Goal: Task Accomplishment & Management: Complete application form

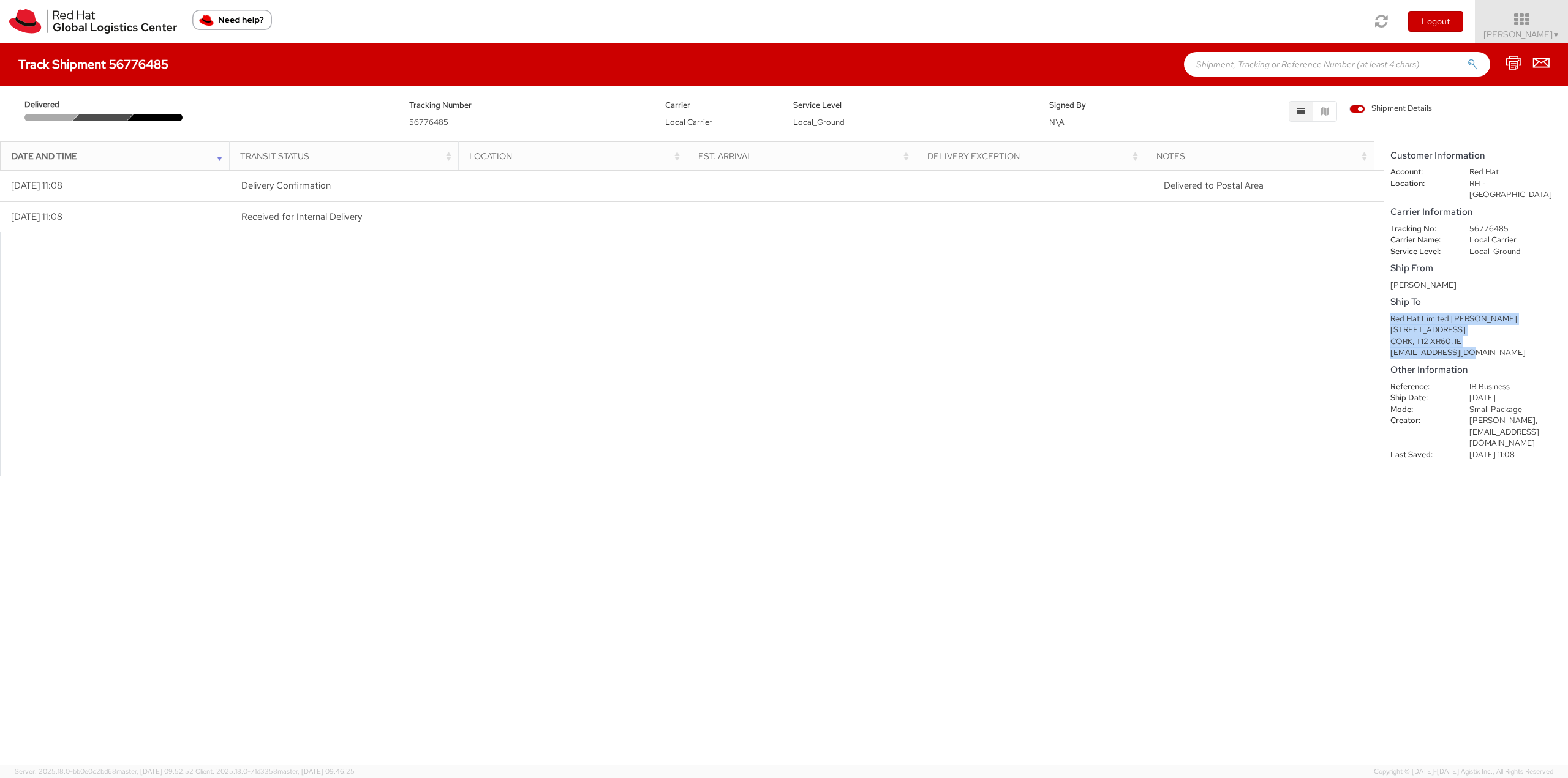
drag, startPoint x: 1476, startPoint y: 345, endPoint x: 1389, endPoint y: 307, distance: 94.9
click at [1389, 307] on shipment-details "Customer Information Account: Red Hat Location: [GEOGRAPHIC_DATA] - [GEOGRAPHIC…" at bounding box center [1476, 454] width 184 height 624
click at [41, 70] on h4 "Track Shipment 56776485" at bounding box center [93, 64] width 150 height 14
click at [67, 17] on img at bounding box center [93, 22] width 168 height 25
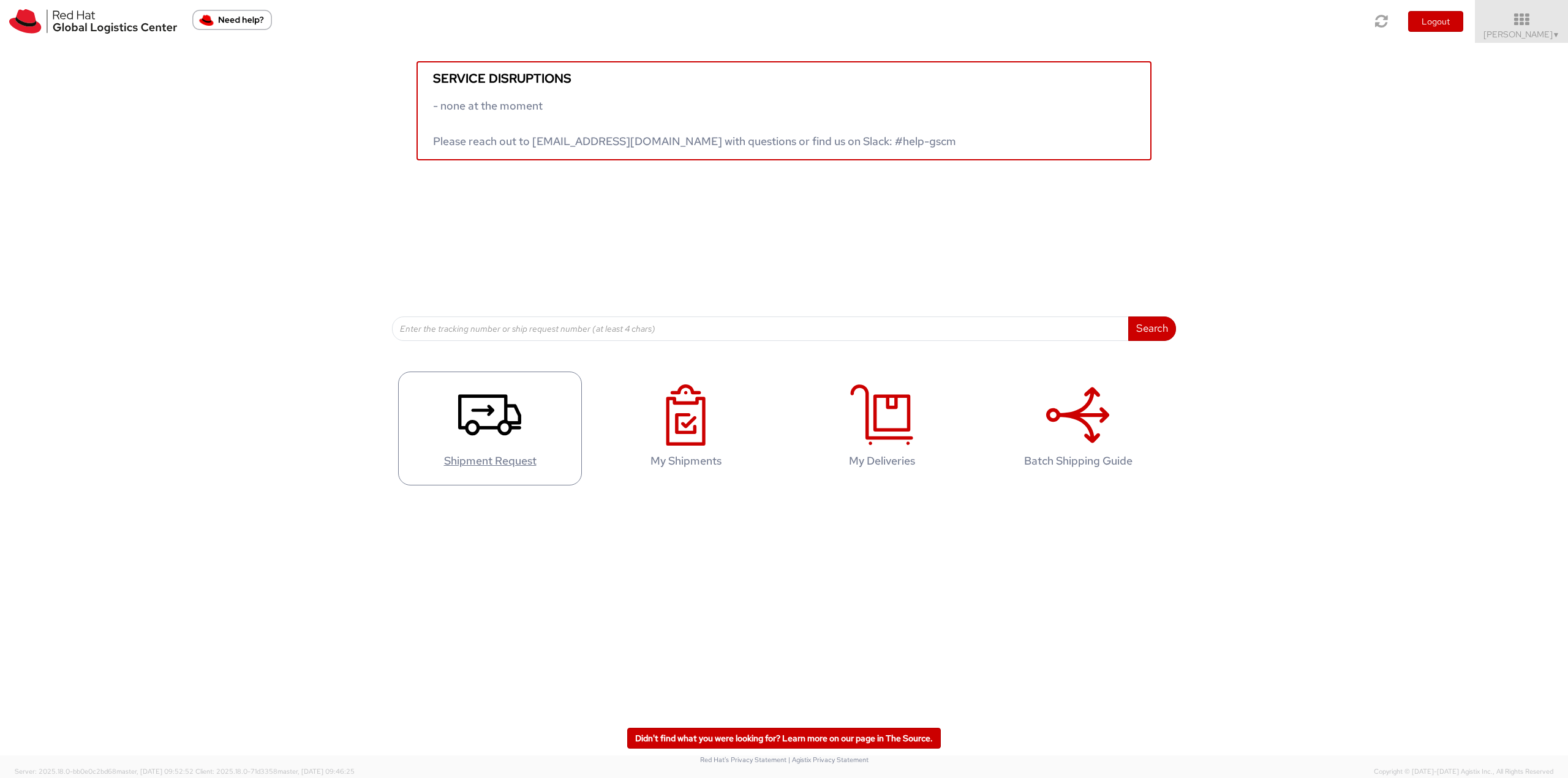
click at [476, 289] on div "Search Refine By Ship From Date To" at bounding box center [784, 251] width 784 height 180
click at [512, 439] on icon at bounding box center [489, 415] width 63 height 61
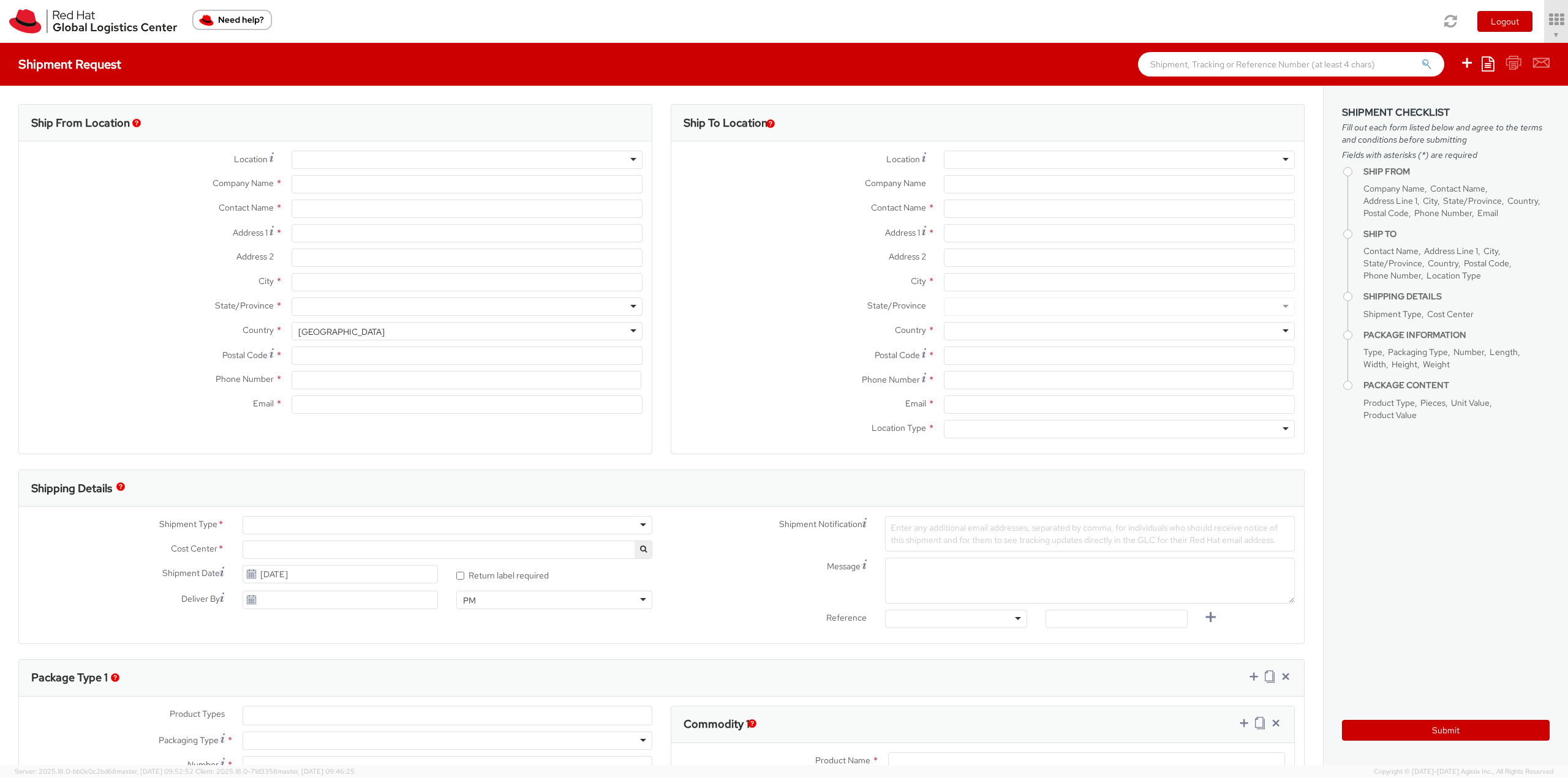
select select "756"
select select
click at [955, 152] on div at bounding box center [1119, 159] width 351 height 18
type input "dub"
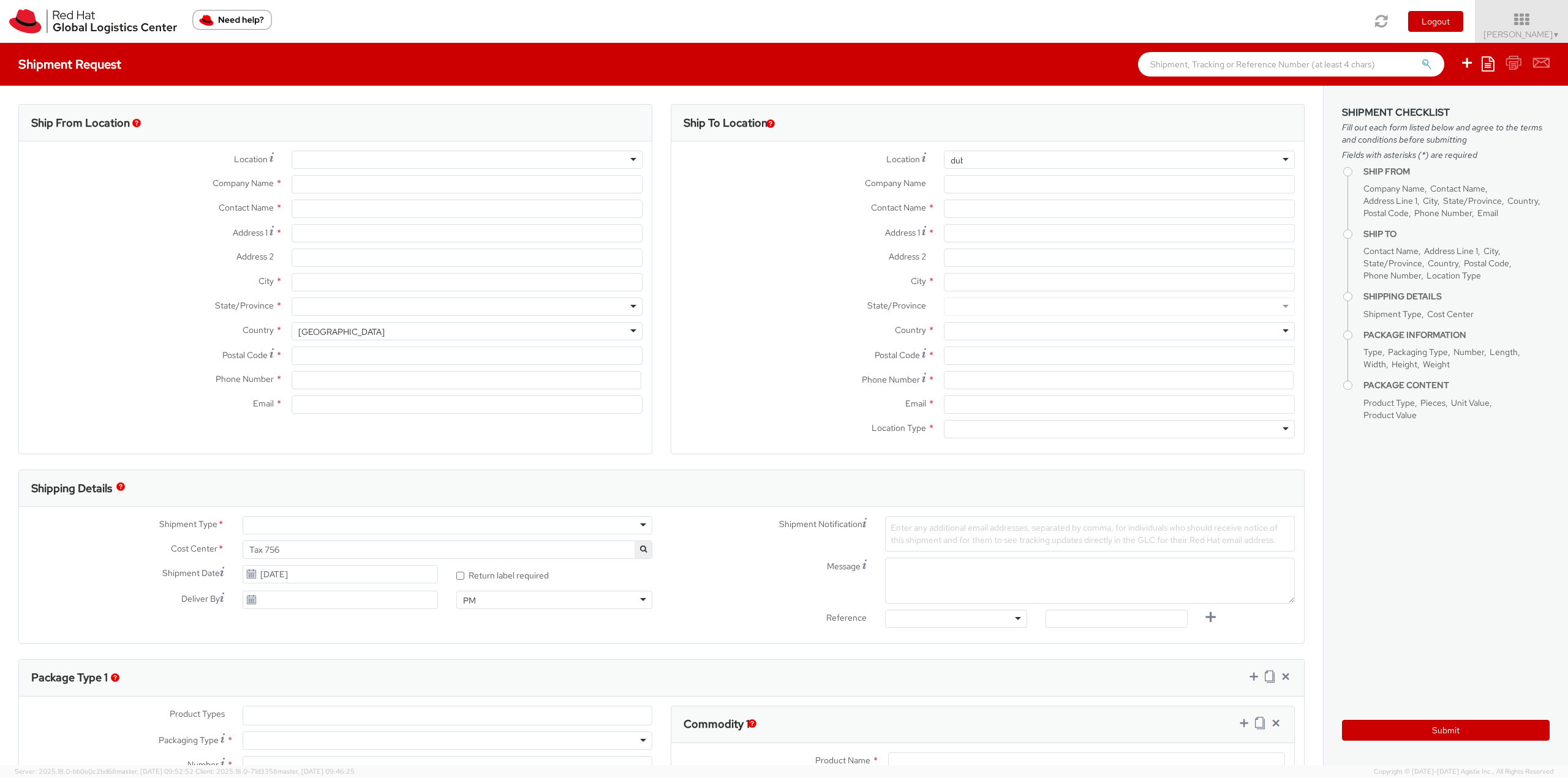
type input "Red Hat Limited"
type input "[PERSON_NAME]"
type input "6700 Cork Airport Business Park"
type input "Kinsale Rd"
type input "CORK"
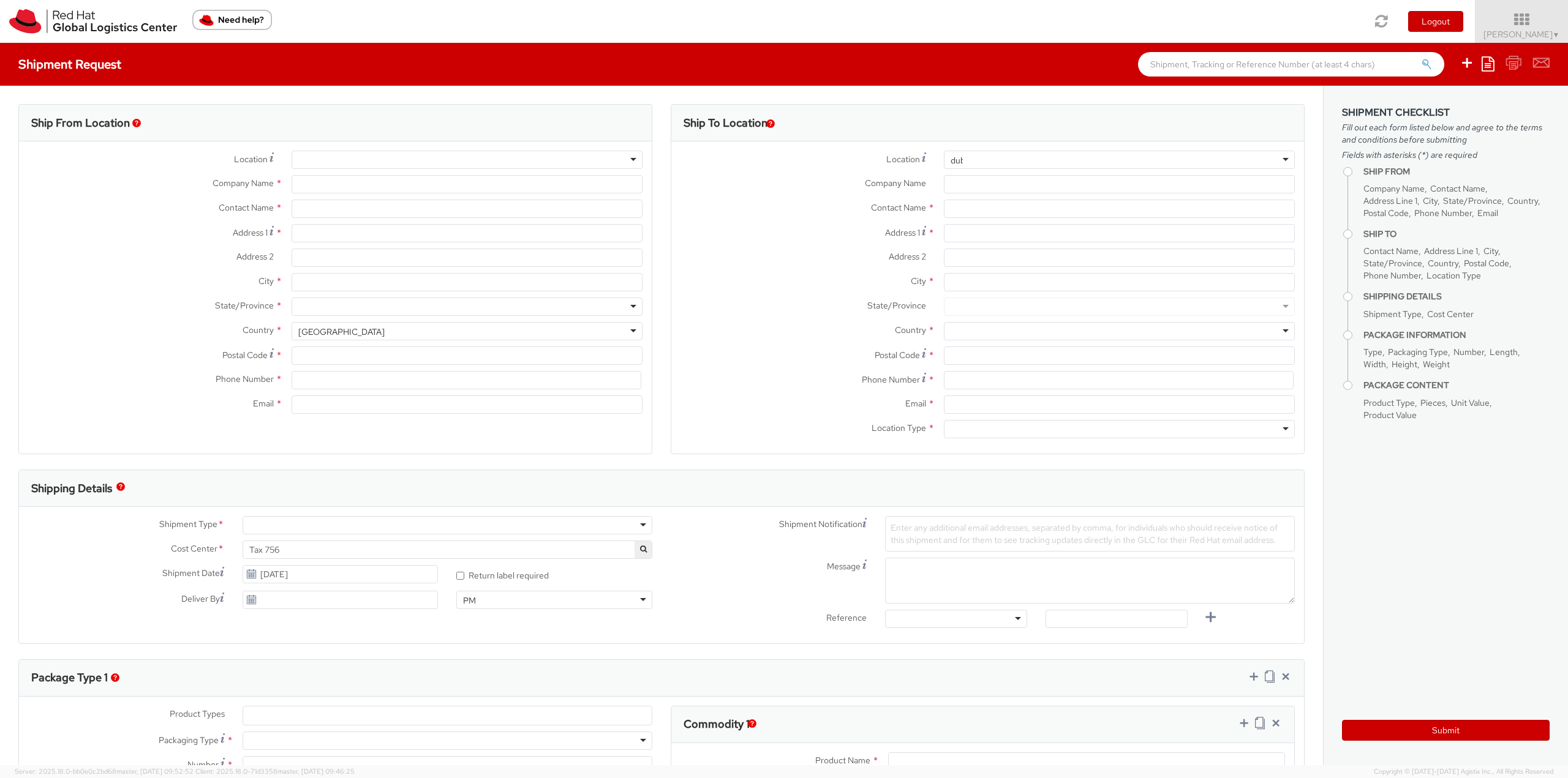
type input "T12 XR60"
type input "353 21 2303400"
type input "[EMAIL_ADDRESS][DOMAIN_NAME]"
select select "CM"
select select "KGS"
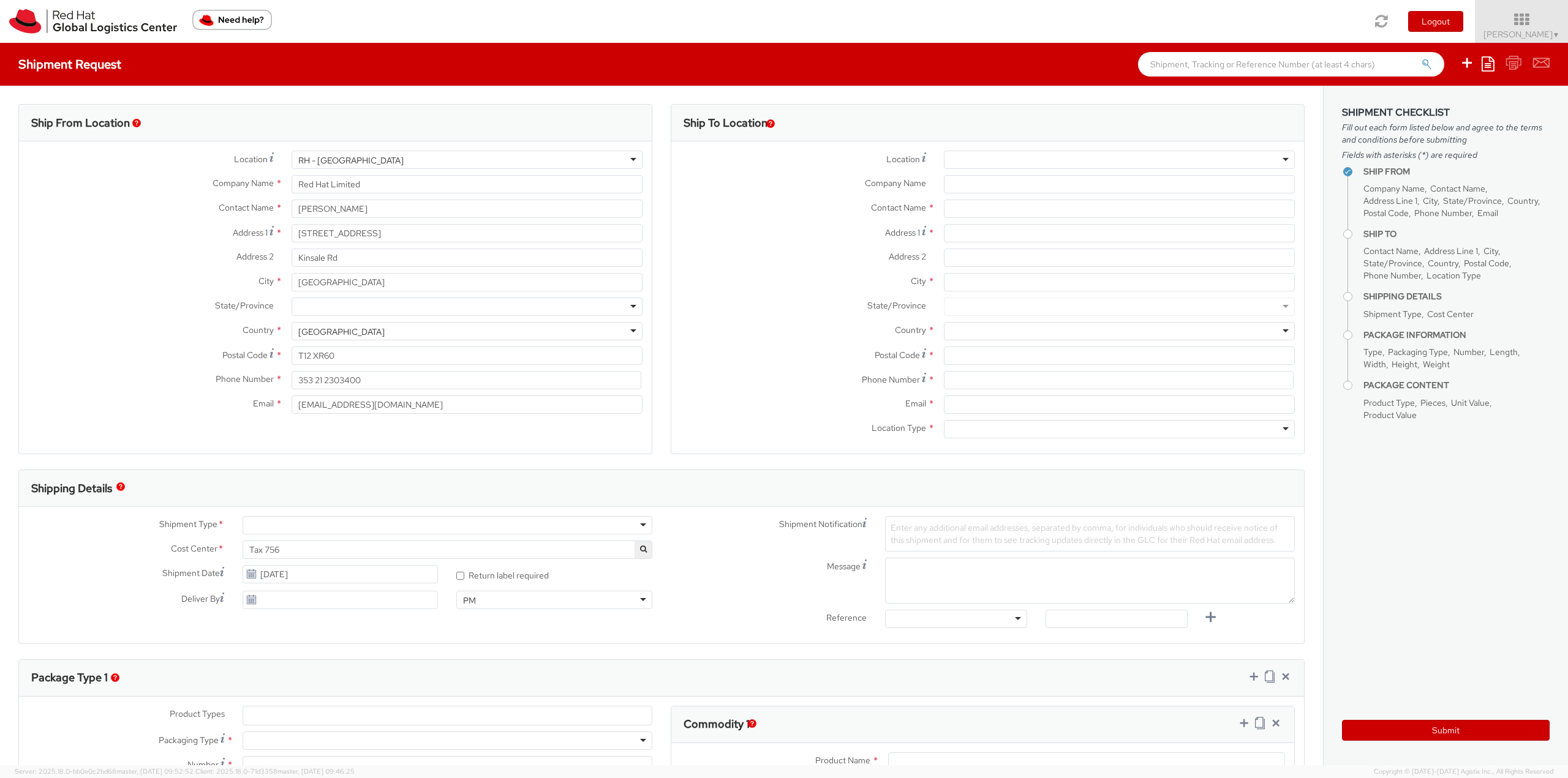
click at [1006, 165] on div at bounding box center [1119, 159] width 351 height 18
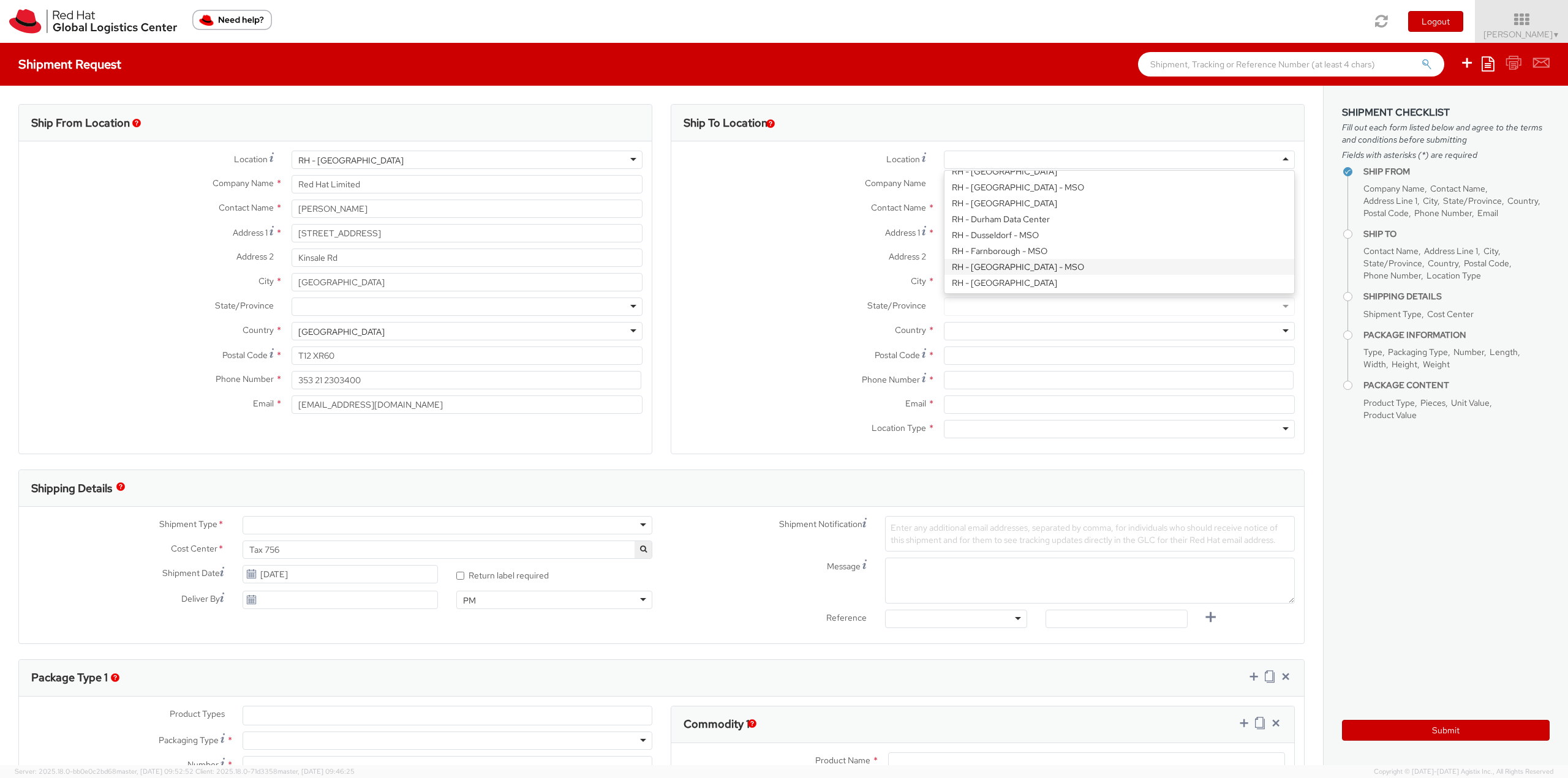
scroll to position [673, 0]
type input "Red Hat FZ-LLC."
type input "Office Park Building, Block A"
type input "Office 406A, Dubai Knowledge Village"
type input "DUBAI"
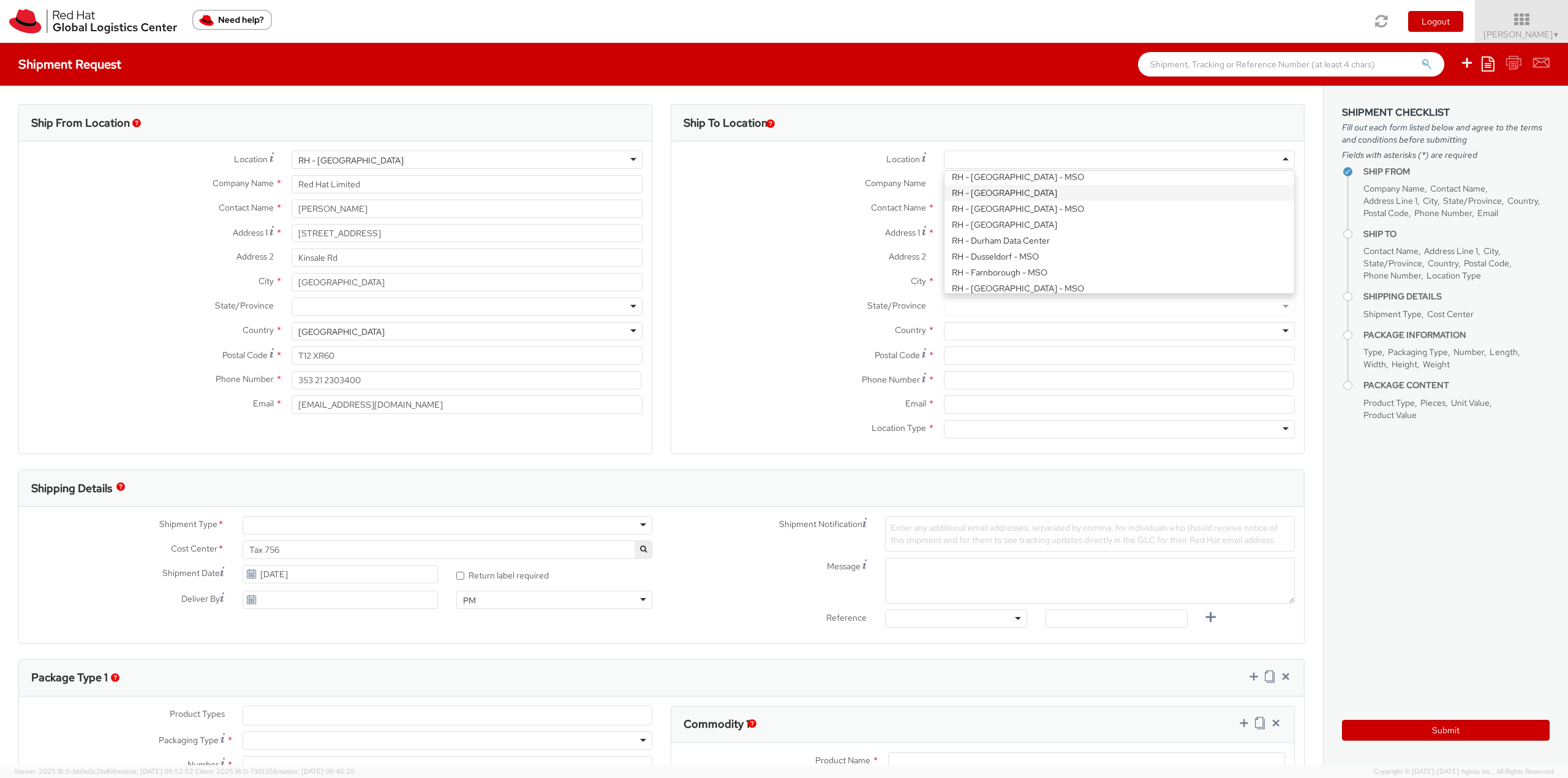
type input "971 4 4494 100"
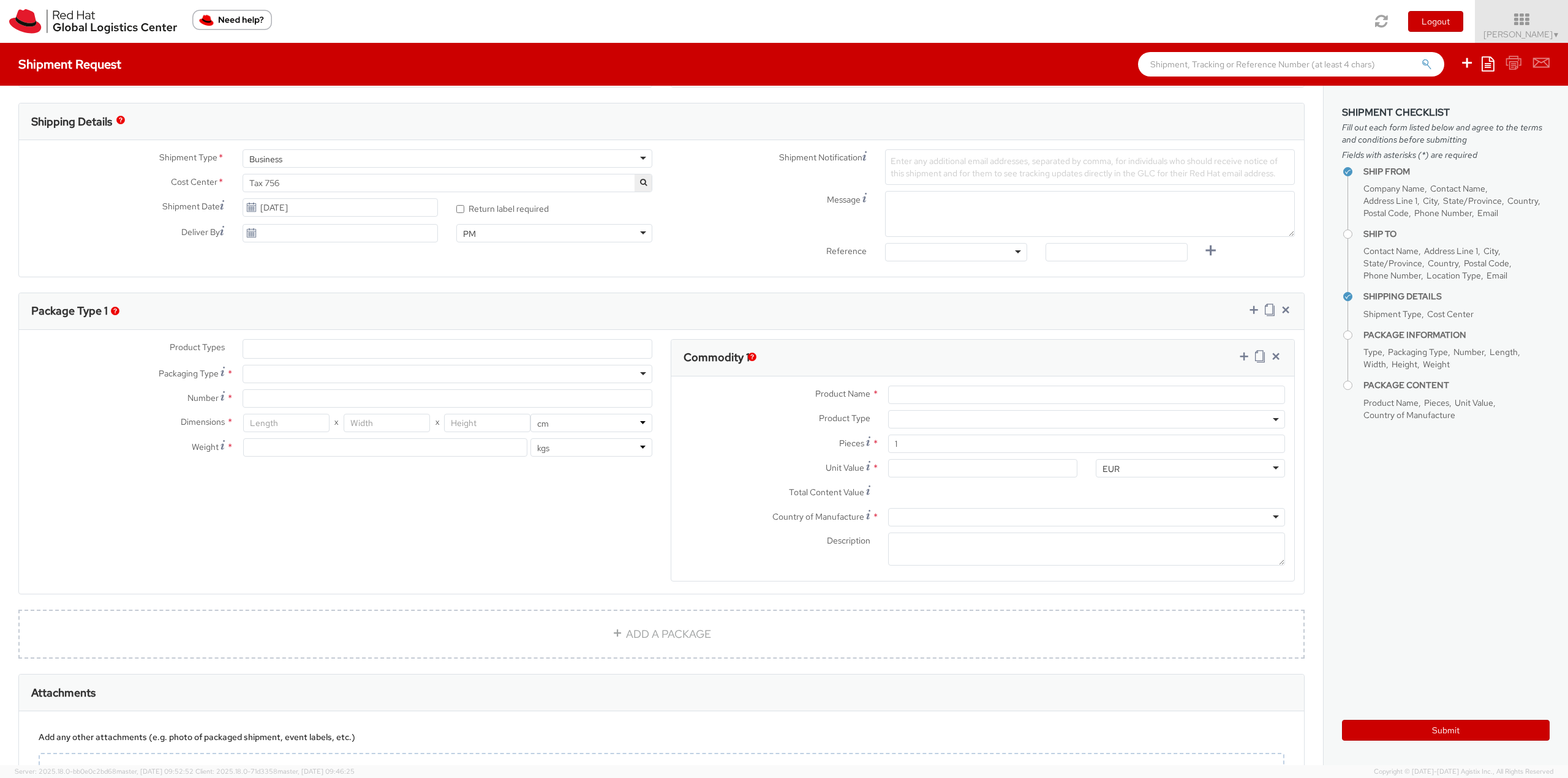
scroll to position [367, 0]
click at [247, 210] on use at bounding box center [251, 206] width 9 height 9
click at [323, 209] on input "[DATE]" at bounding box center [340, 206] width 196 height 18
click at [515, 267] on div "Shipment Type * Business Business Business Cost Center * Tax 756 Tax 756 Shipme…" at bounding box center [661, 208] width 1285 height 137
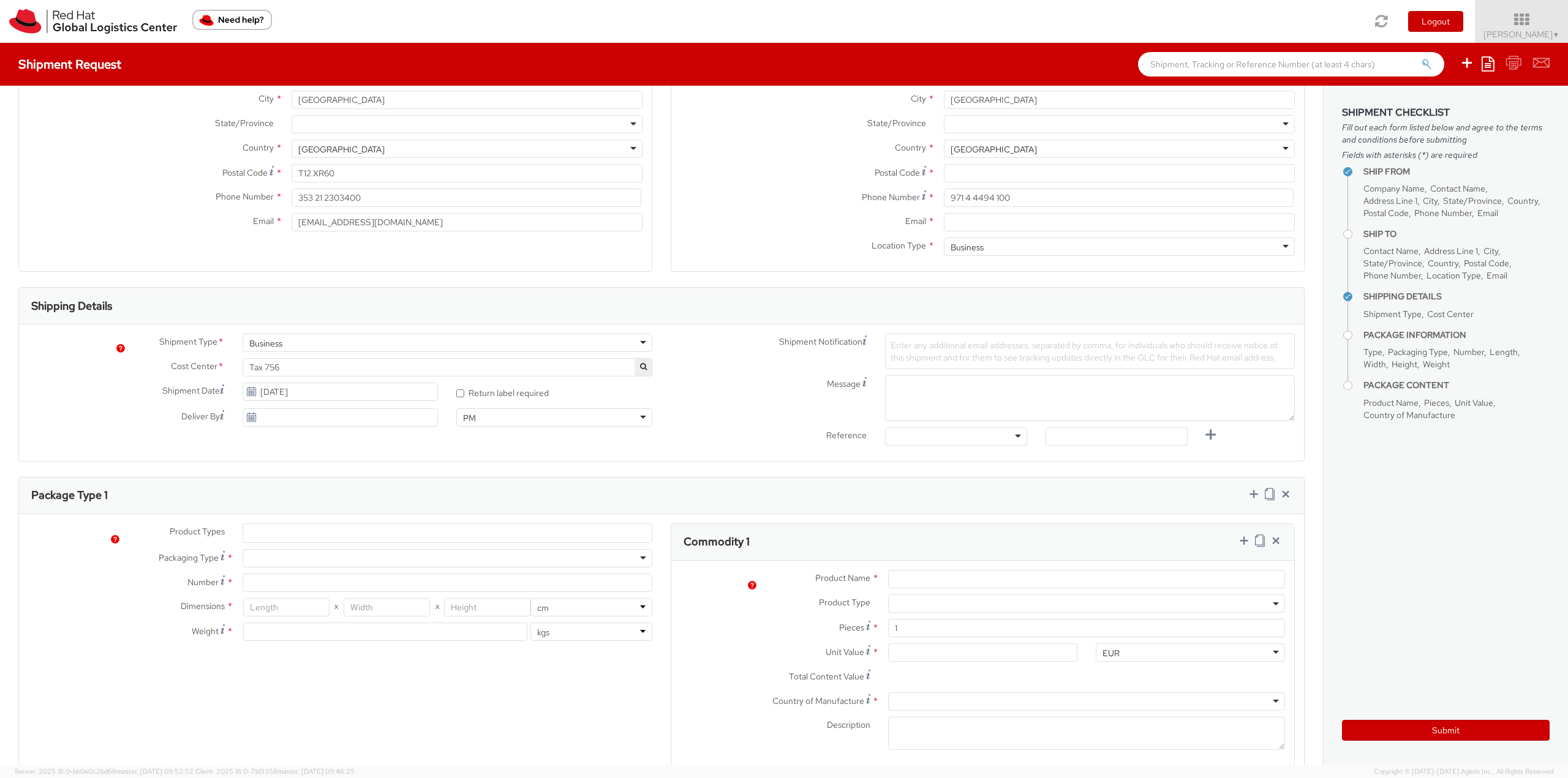
scroll to position [184, 0]
click at [919, 345] on span "Enter any additional email addresses, separated by comma, for individuals who s…" at bounding box center [1084, 350] width 387 height 23
click at [252, 527] on input "search" at bounding box center [252, 532] width 7 height 12
click at [311, 540] on ul at bounding box center [447, 532] width 409 height 18
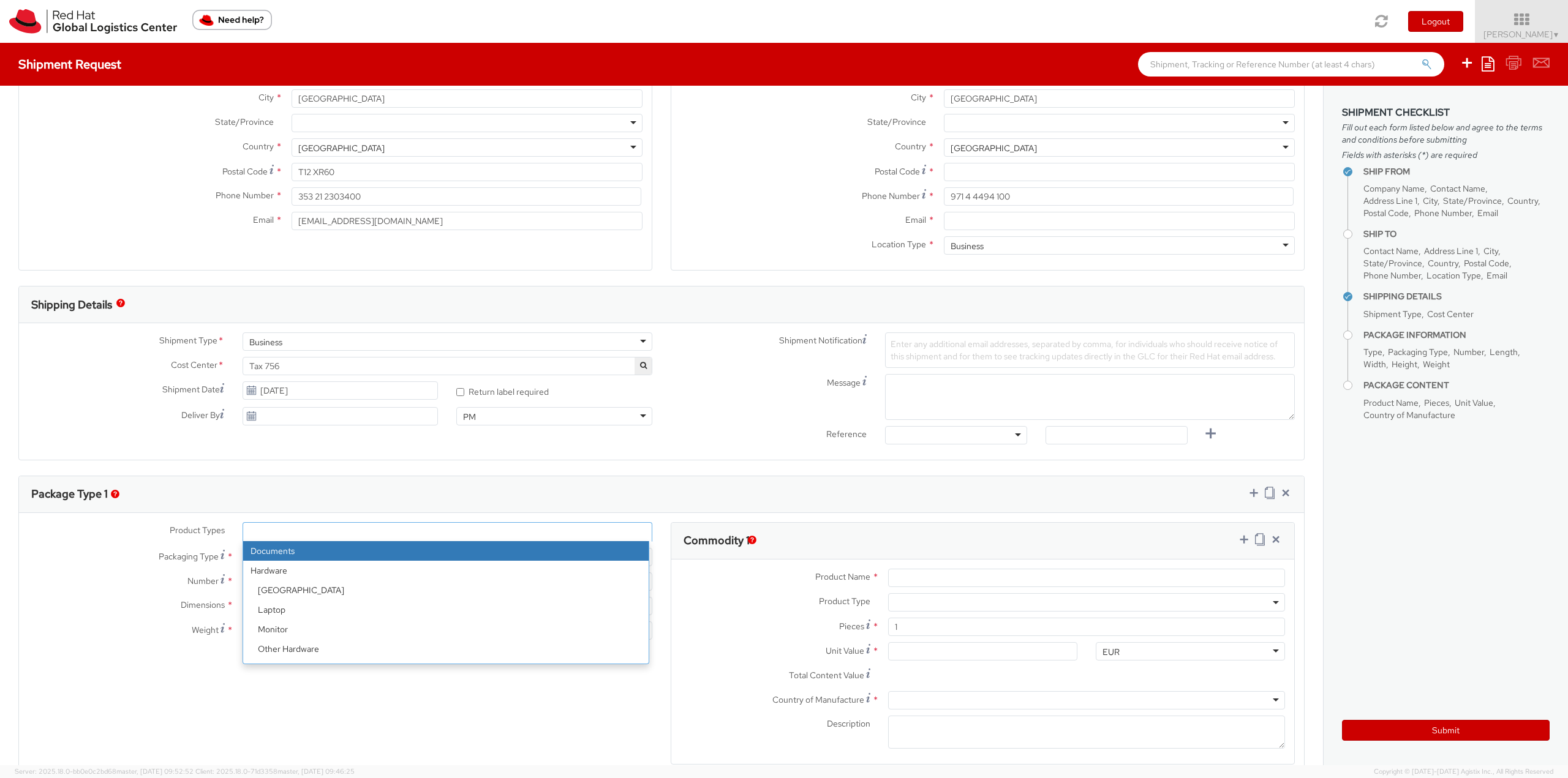
select select "DOCUMENT"
type input "Documents"
select select "DOCUMENT"
type input "1.00"
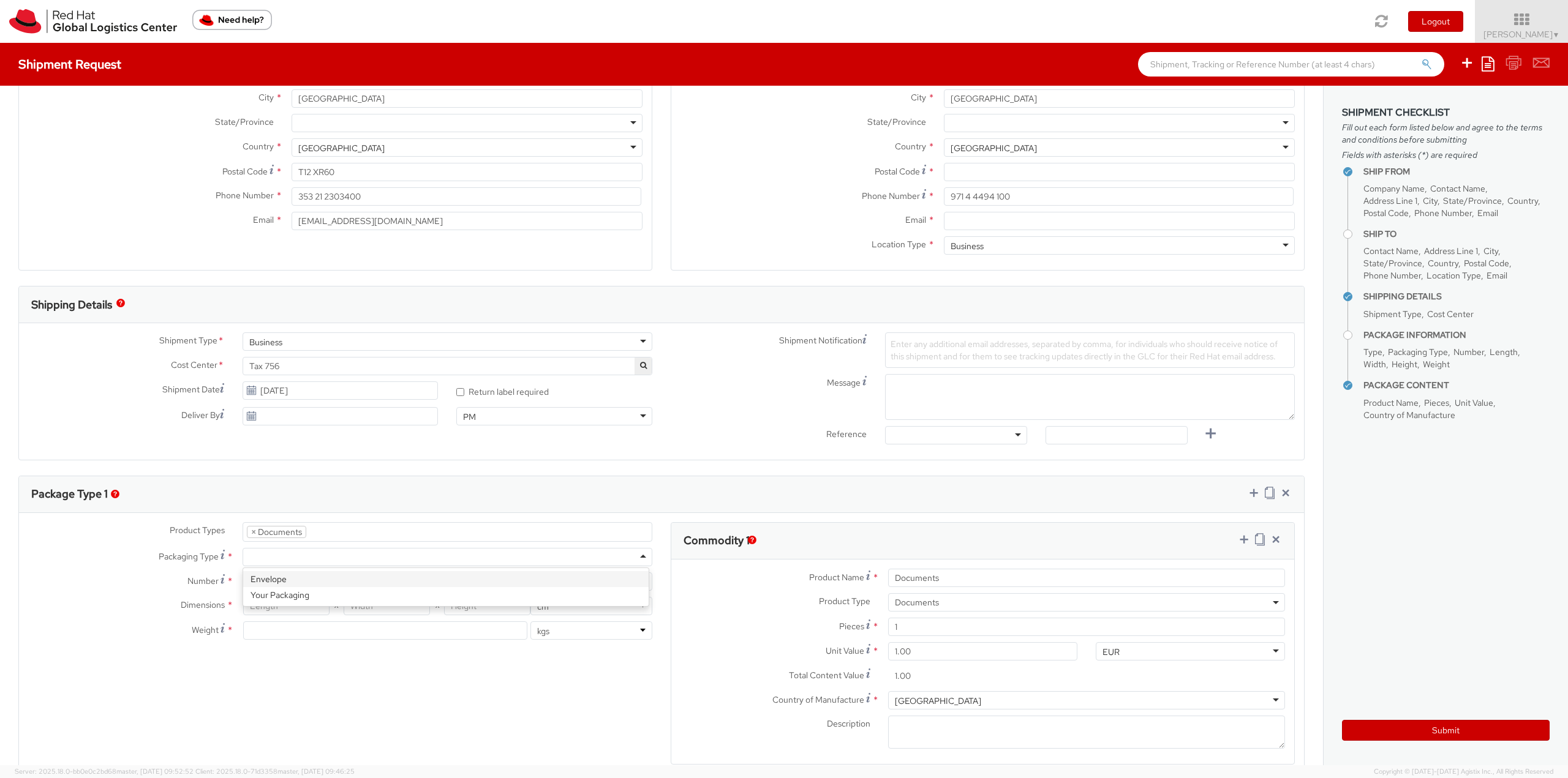
click at [273, 558] on div at bounding box center [447, 557] width 409 height 18
type input "1"
type input "24.13"
type input "31.75"
type input "0.64"
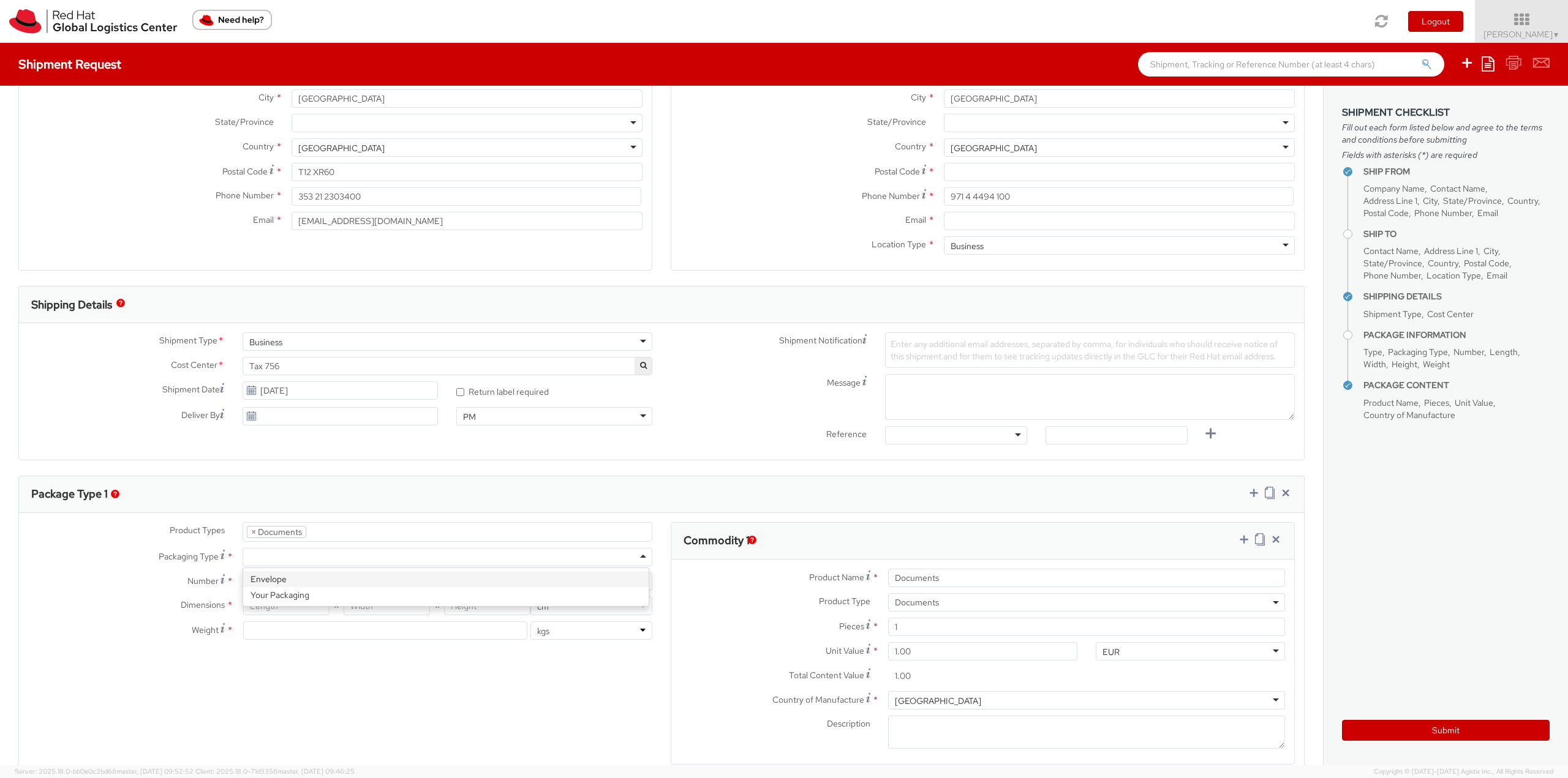
type input "0.5"
click at [977, 585] on input "Documents" at bounding box center [1087, 577] width 397 height 18
drag, startPoint x: 905, startPoint y: 583, endPoint x: 787, endPoint y: 572, distance: 118.5
click at [787, 572] on div "Product Name * Documents" at bounding box center [983, 577] width 623 height 18
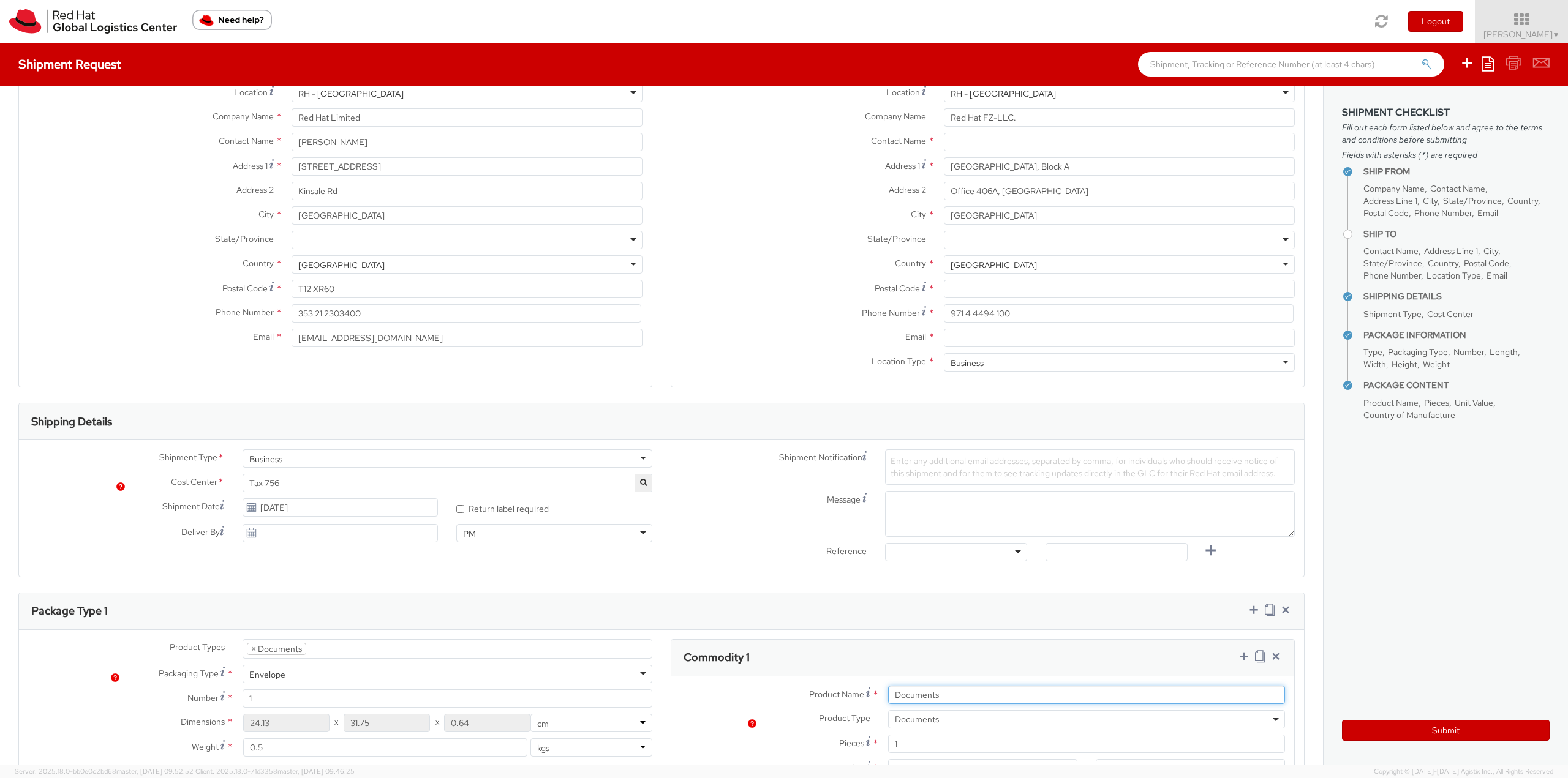
scroll to position [0, 0]
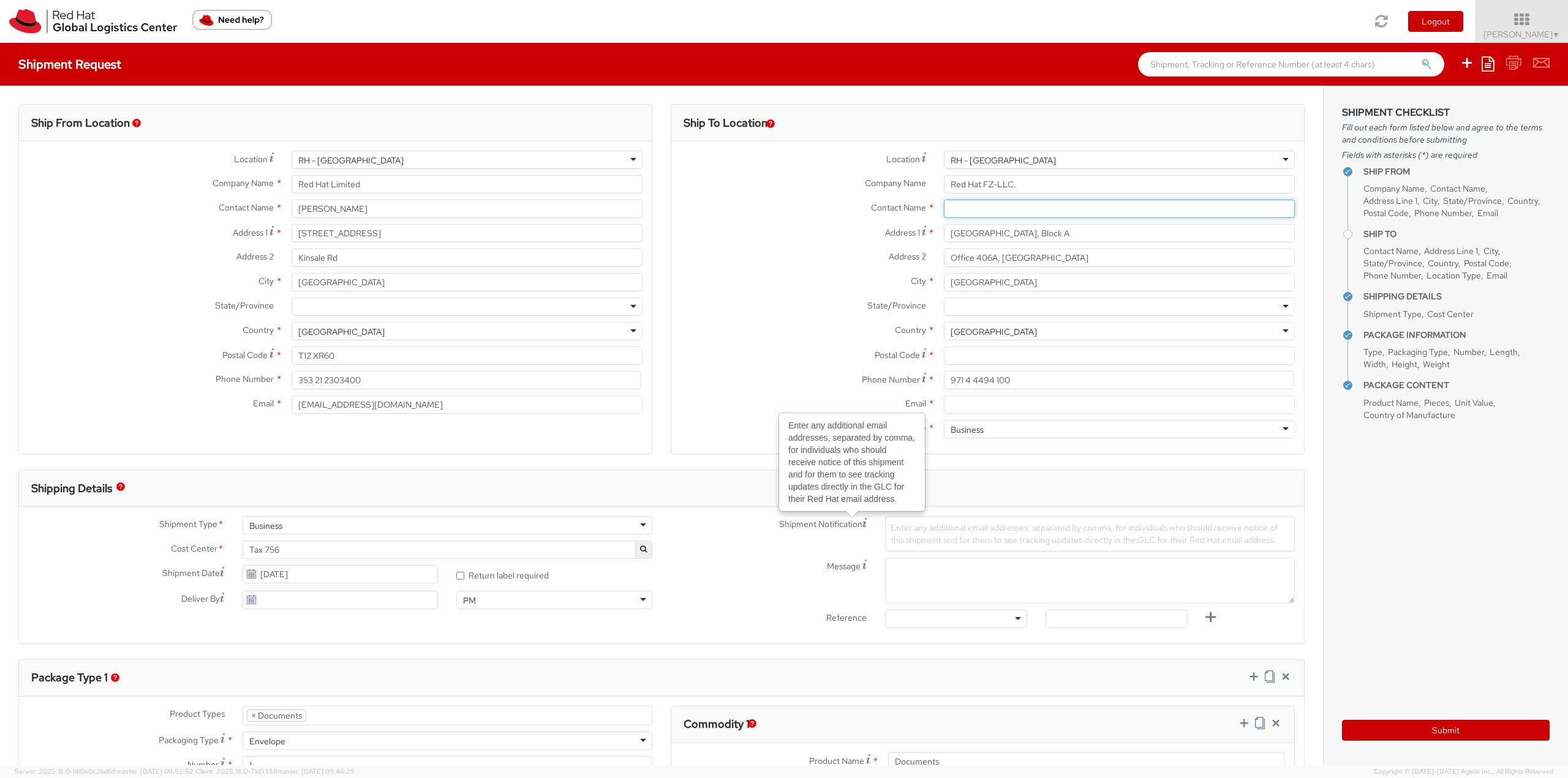
click at [985, 212] on input "text" at bounding box center [1119, 209] width 351 height 18
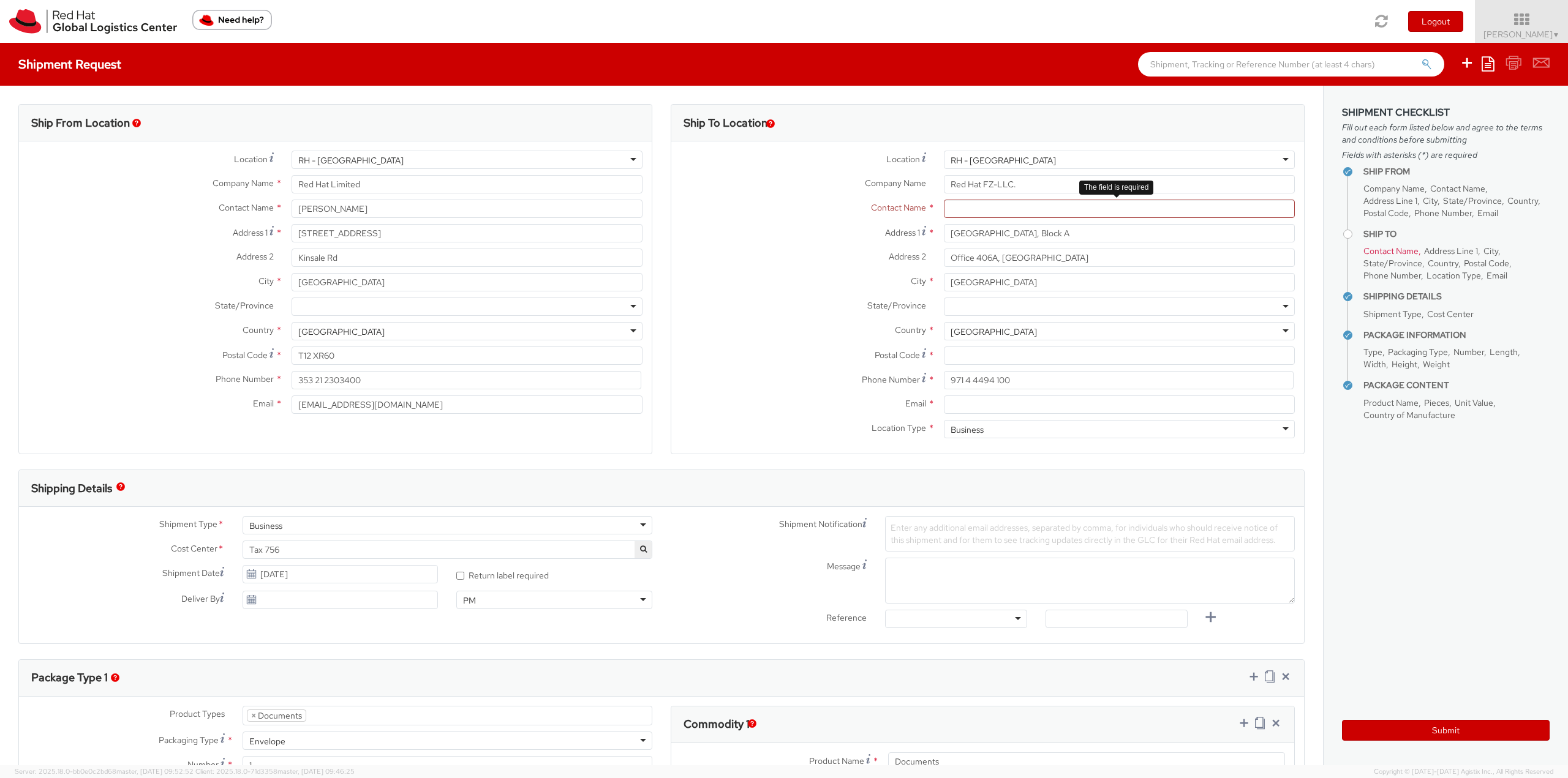
click at [935, 208] on div at bounding box center [1119, 209] width 369 height 18
click at [951, 207] on input "text" at bounding box center [1119, 209] width 351 height 18
paste input "Dogan Kiremitci"
type input "Dogan Kiremitci"
click at [994, 237] on span "Red Hat FZ-LLC." at bounding box center [983, 232] width 65 height 11
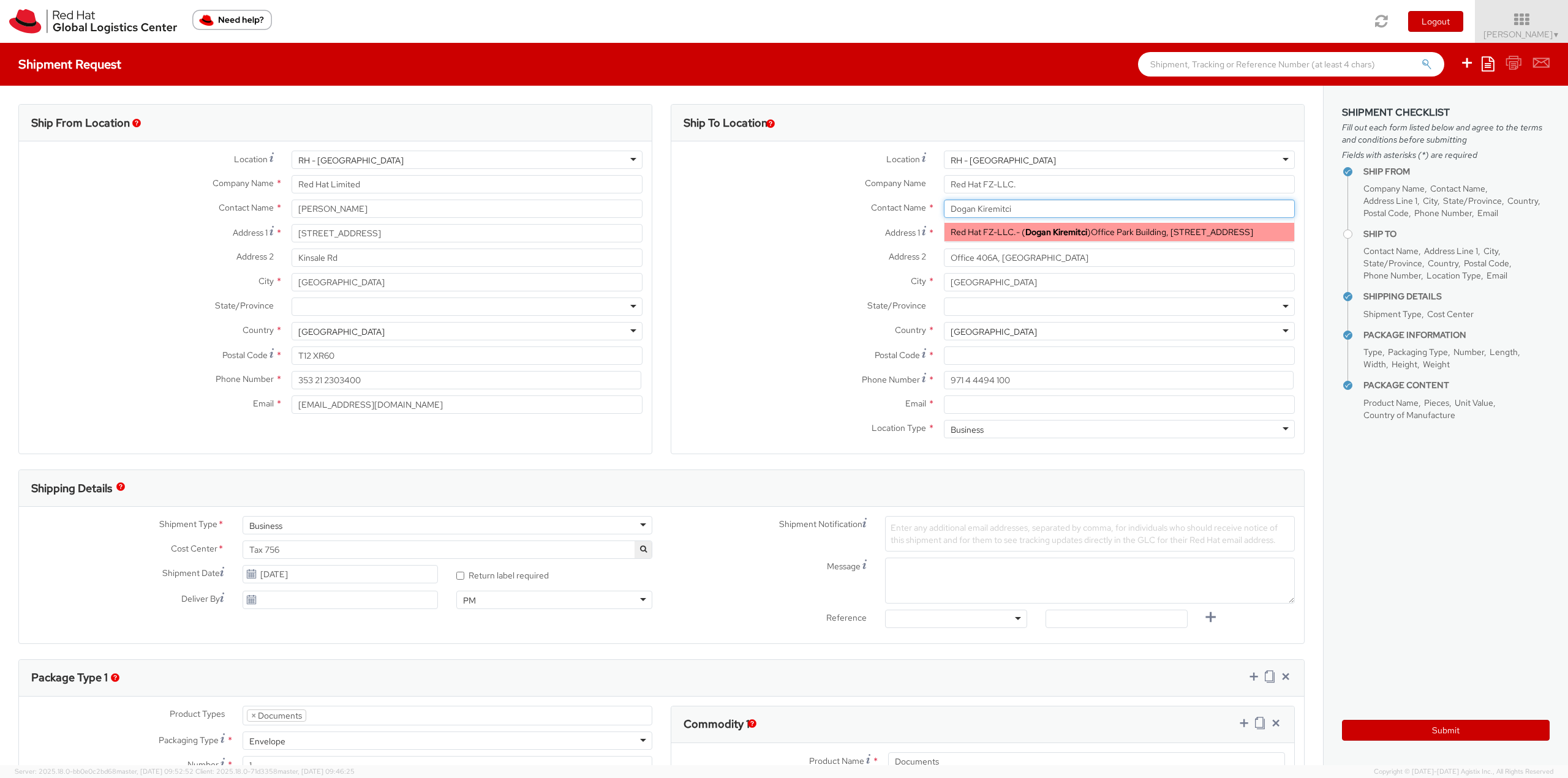
type input "dkiremit@redhat.com"
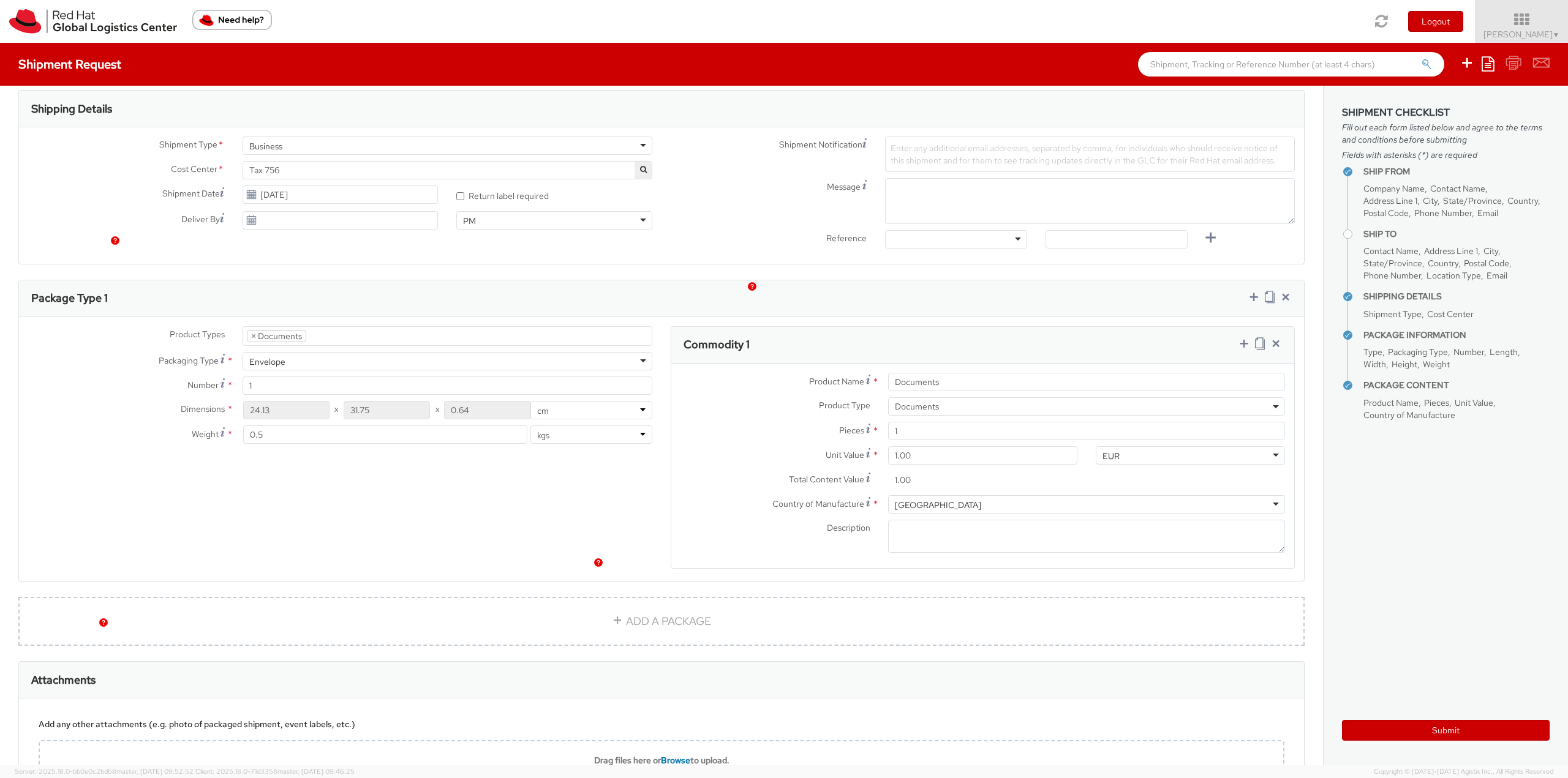
scroll to position [495, 0]
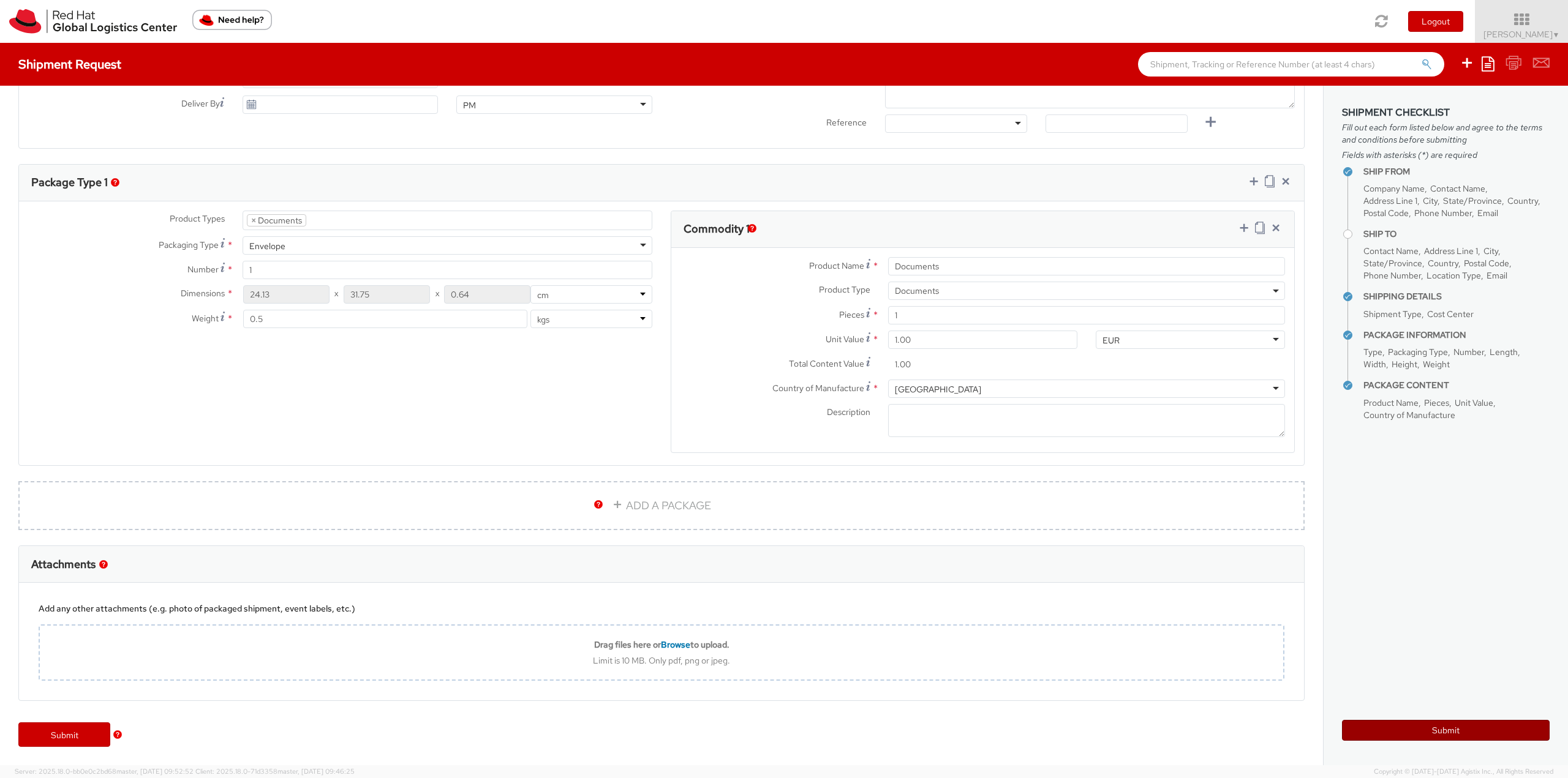
type input "Dogan Kiremitci"
click at [1412, 731] on button "Submit" at bounding box center [1445, 730] width 207 height 21
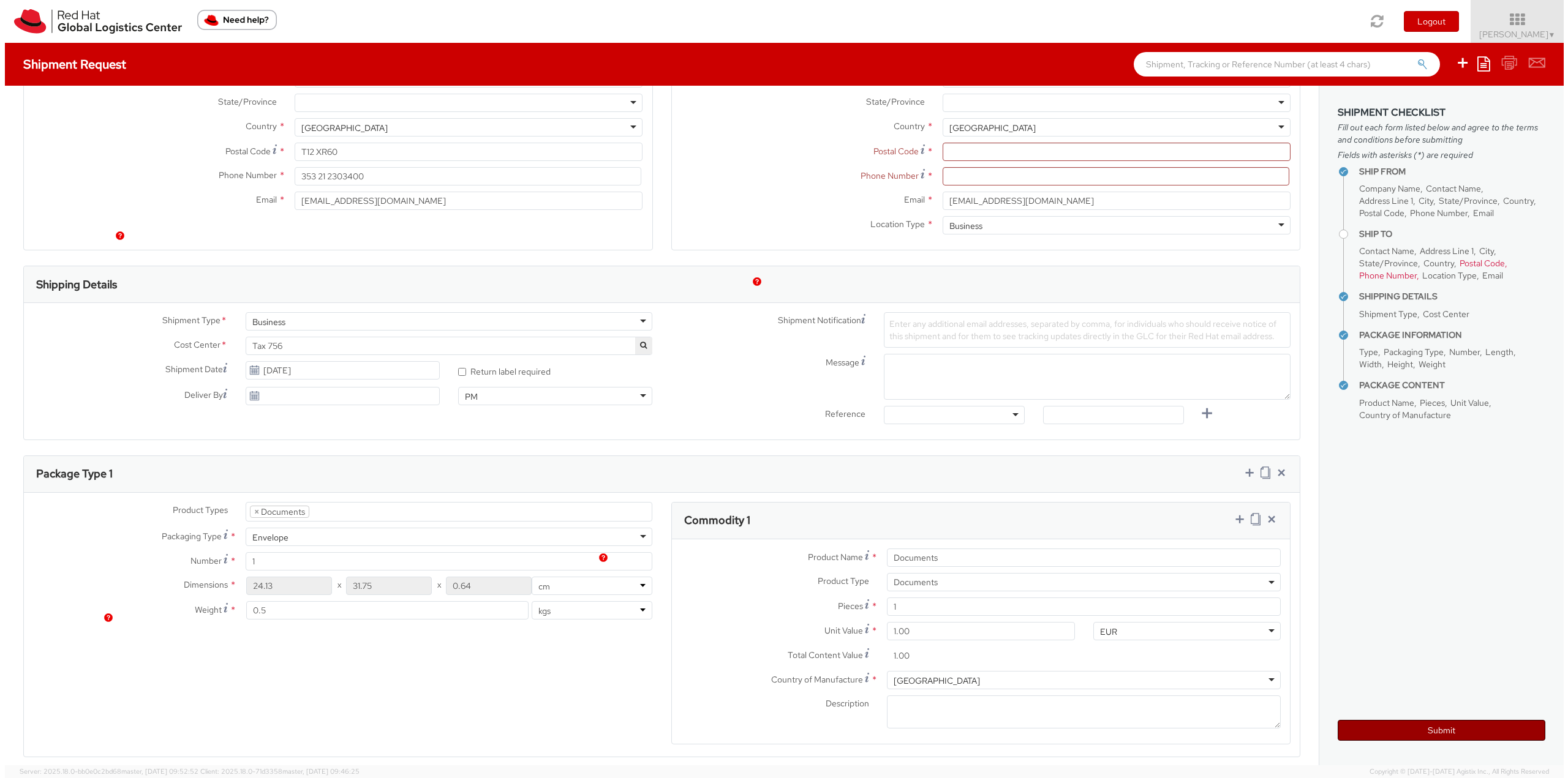
scroll to position [189, 0]
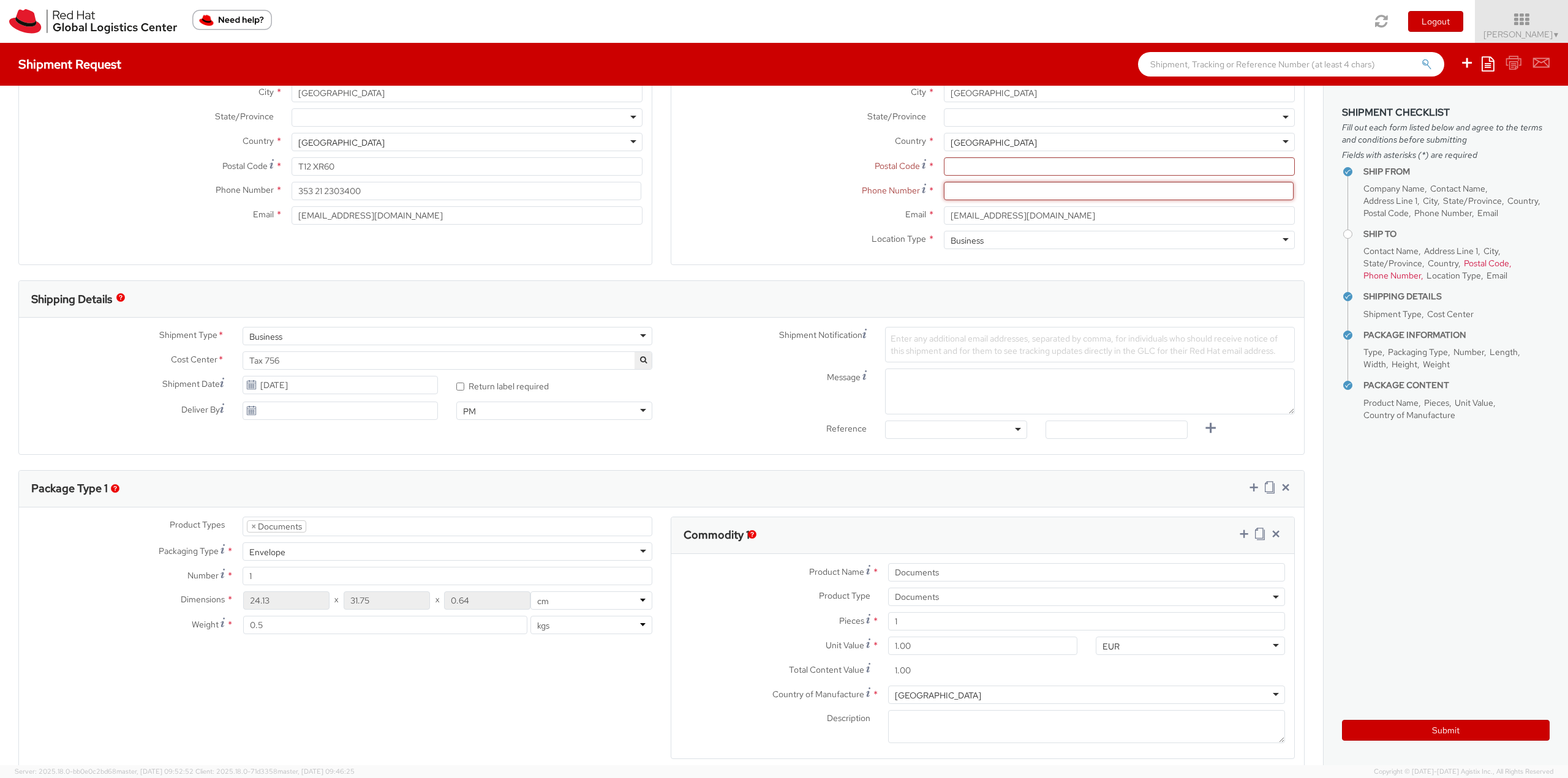
click at [953, 194] on input at bounding box center [1119, 191] width 350 height 18
paste input "+971 58 821 3847"
type input "+971 58 821 3847"
click at [985, 169] on input "Postal Code *" at bounding box center [1119, 166] width 351 height 18
paste input "406A"
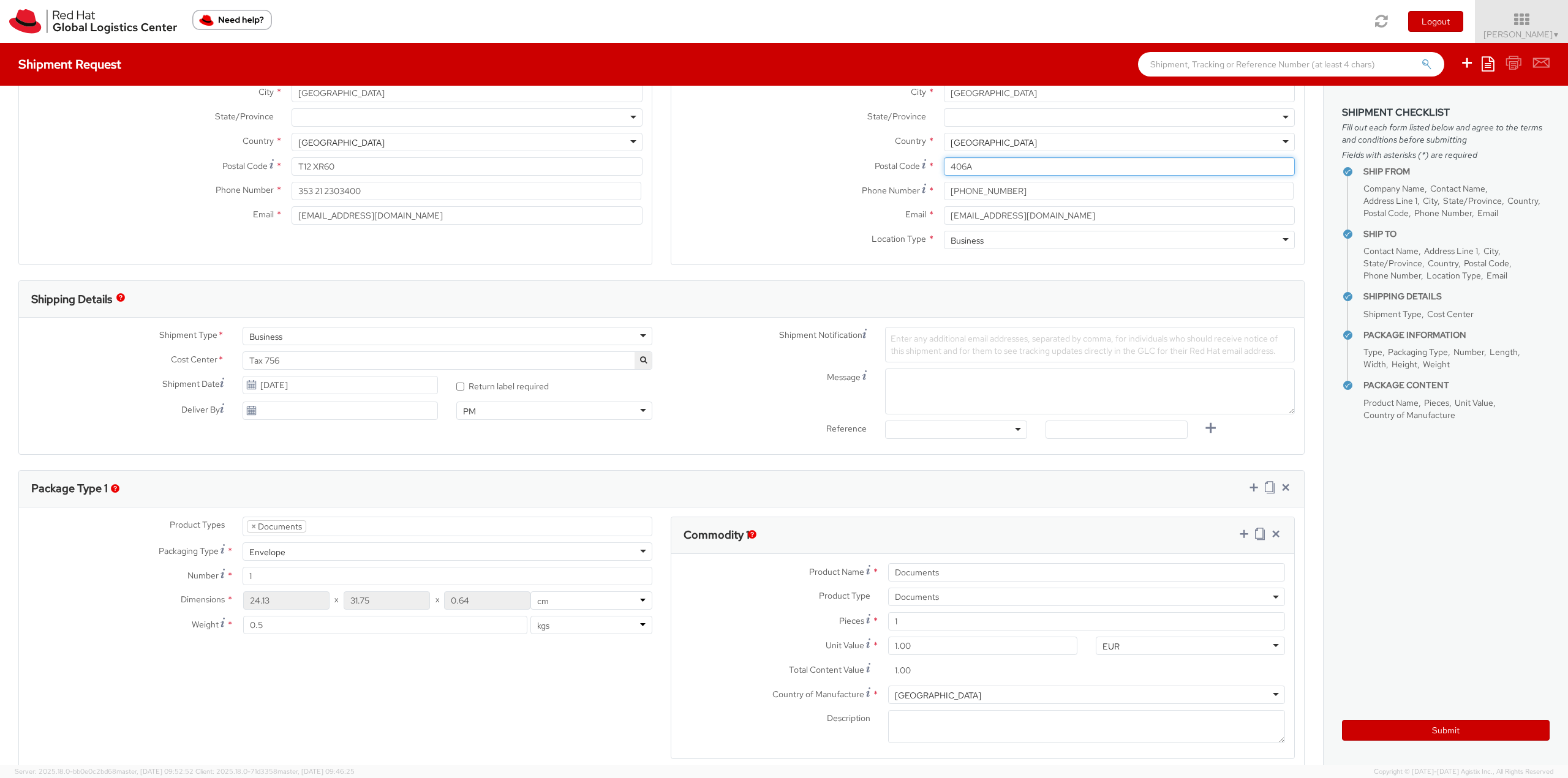
type input "406A"
click at [1446, 519] on aside "Shipment Checklist Fill out each form listed below and agree to the terms and c…" at bounding box center [1445, 425] width 245 height 680
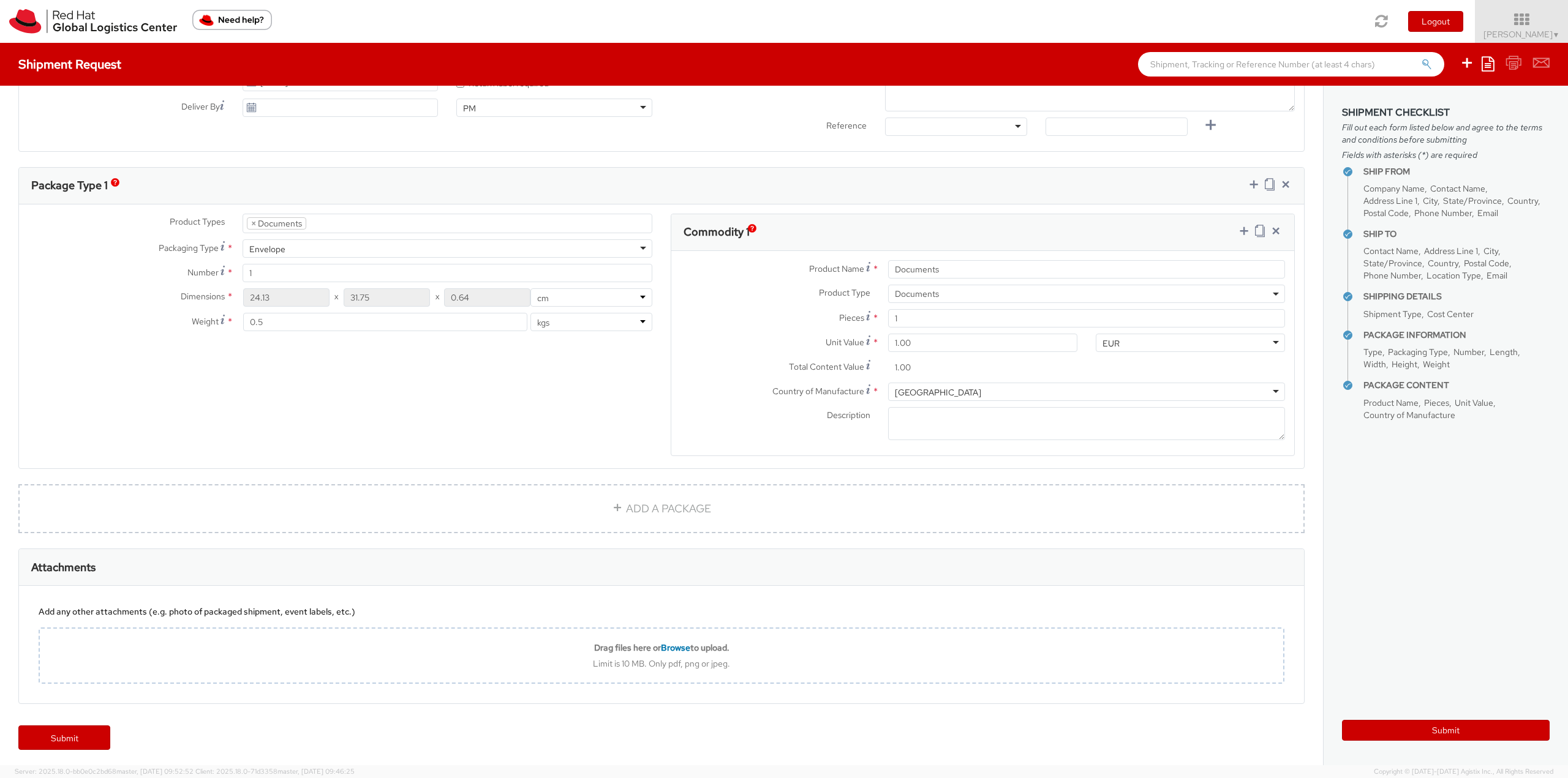
scroll to position [495, 0]
click at [1405, 727] on button "Submit" at bounding box center [1445, 730] width 207 height 21
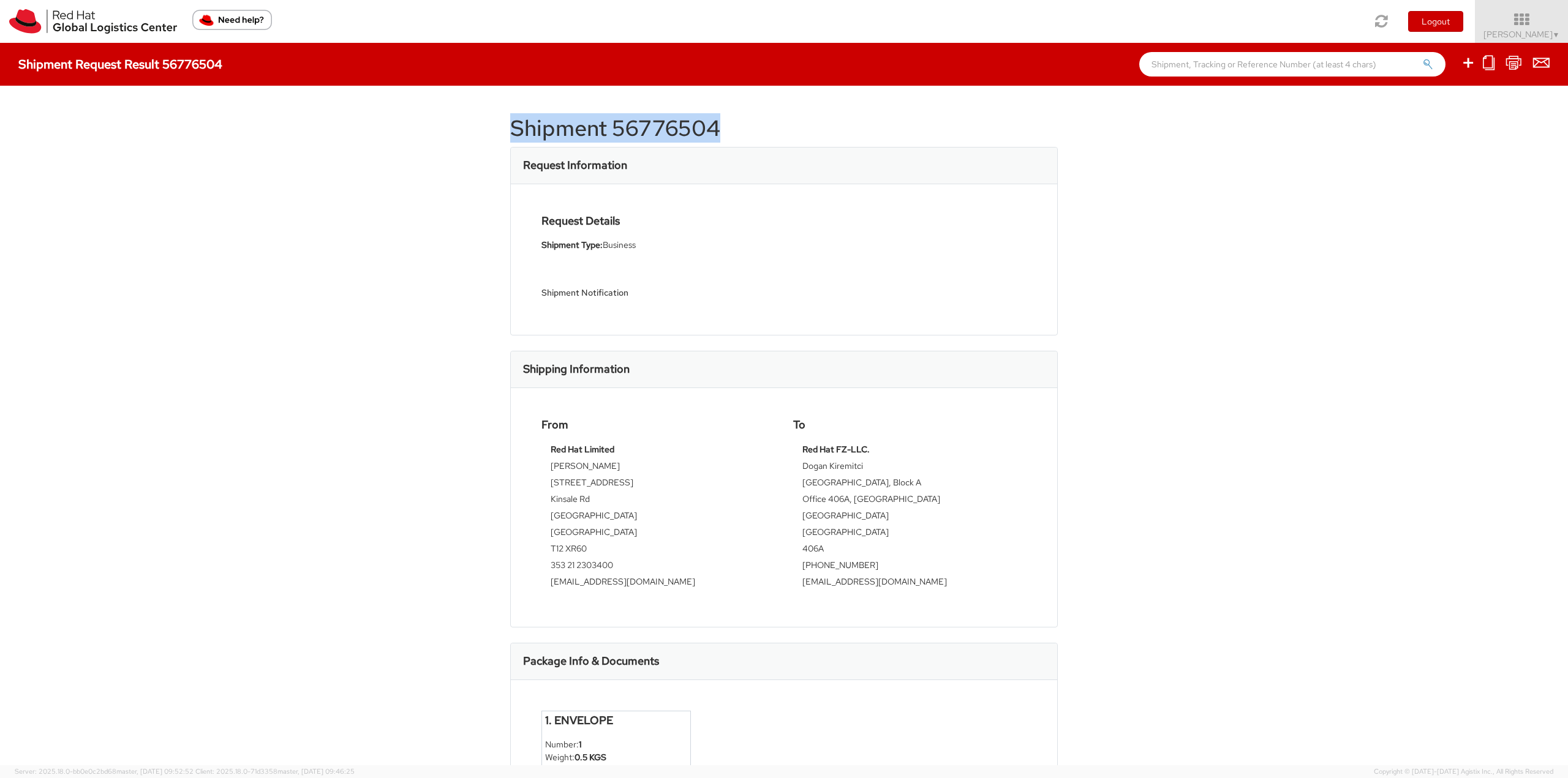
drag, startPoint x: 743, startPoint y: 127, endPoint x: 481, endPoint y: 119, distance: 262.1
click at [481, 119] on div "Shipment 56776504 Request Information Request Details Shipment Type: Business S…" at bounding box center [784, 425] width 1568 height 680
copy h1 "Shipment 56776504"
